Goal: Complete application form: Complete application form

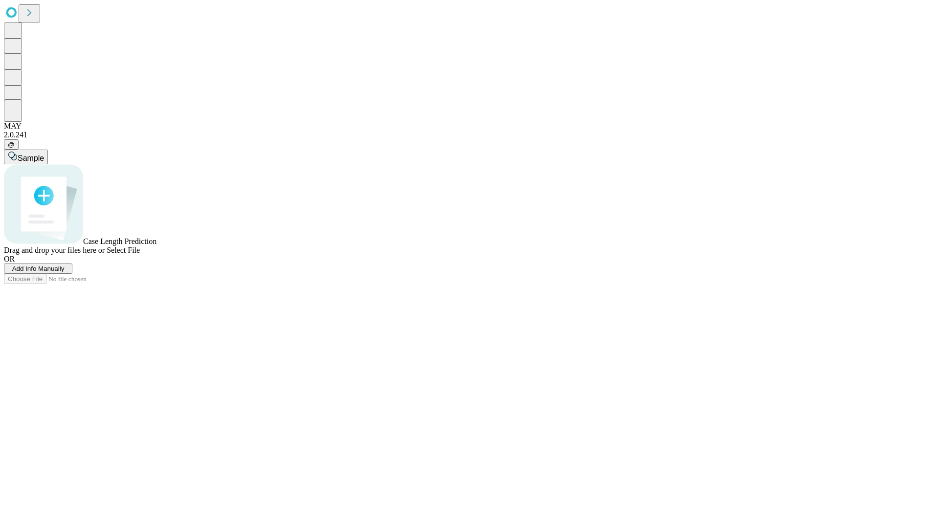
click at [65, 273] on span "Add Info Manually" at bounding box center [38, 268] width 52 height 7
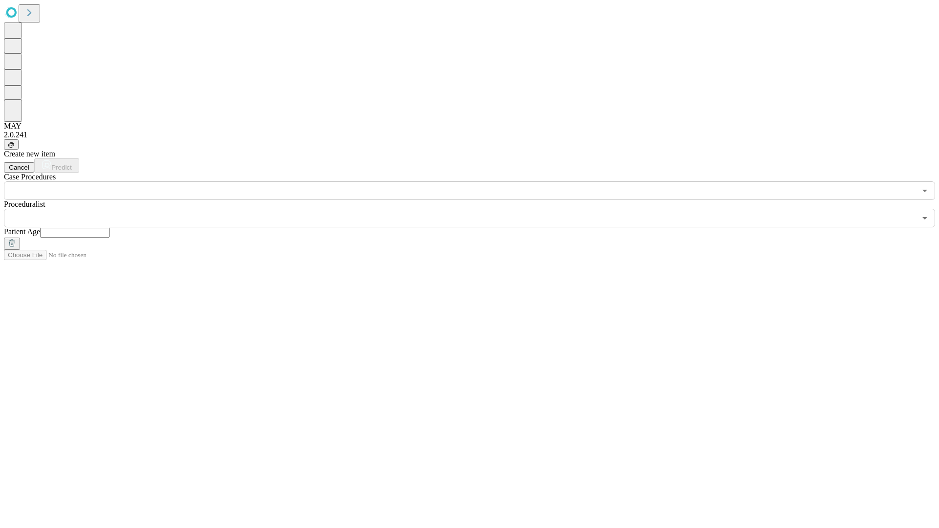
click at [110, 228] on input "text" at bounding box center [74, 233] width 69 height 10
type input "*"
click at [477, 209] on input "text" at bounding box center [460, 218] width 912 height 19
